Goal: Check status: Check status

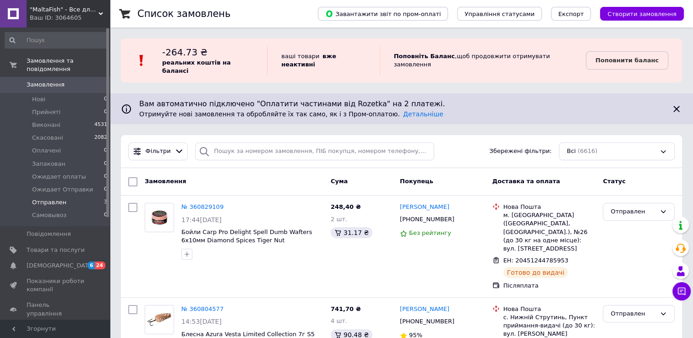
click at [58, 198] on span "Отправлен" at bounding box center [49, 202] width 34 height 8
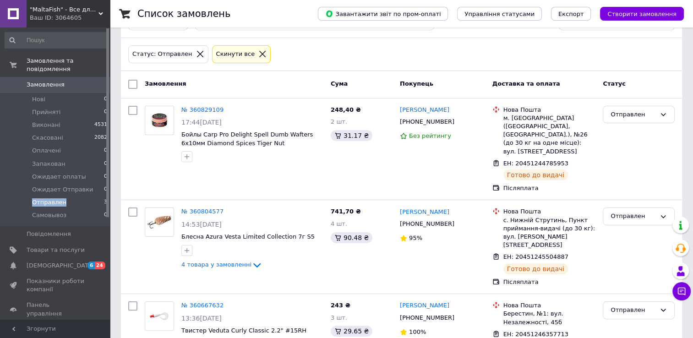
scroll to position [148, 0]
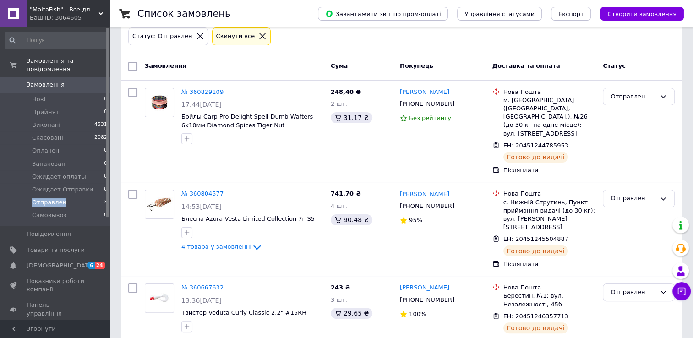
click at [42, 81] on link "Замовлення 0" at bounding box center [56, 85] width 113 height 16
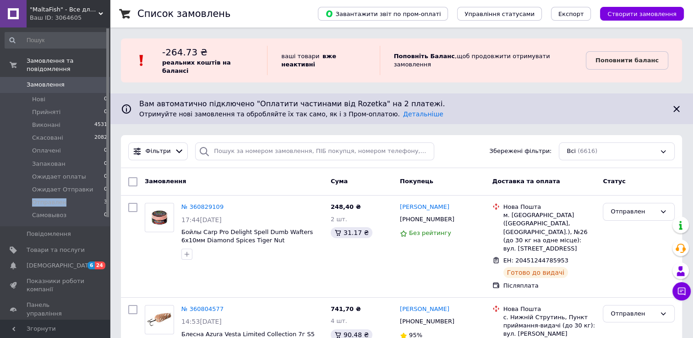
click at [46, 81] on span "Замовлення" at bounding box center [46, 85] width 38 height 8
